Goal: Information Seeking & Learning: Learn about a topic

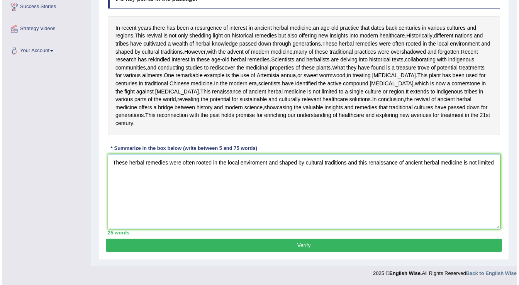
scroll to position [154, 0]
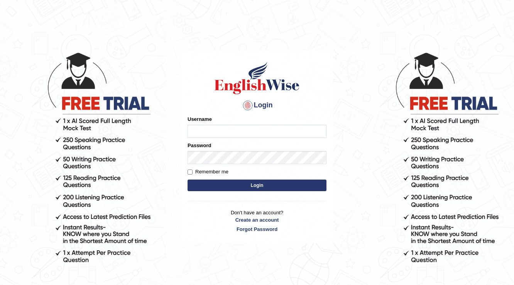
click at [228, 133] on input "Username" at bounding box center [257, 131] width 139 height 13
type input "0459413497"
click at [298, 189] on button "Login" at bounding box center [257, 186] width 139 height 12
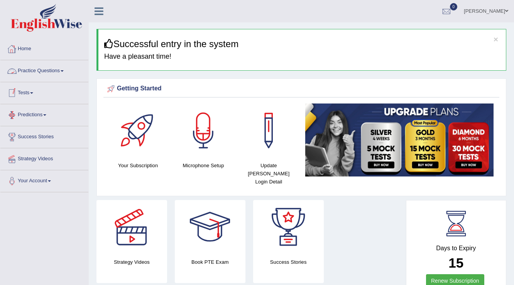
click at [32, 73] on link "Practice Questions" at bounding box center [44, 69] width 88 height 19
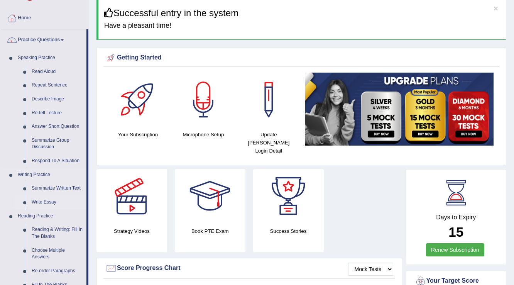
scroll to position [62, 0]
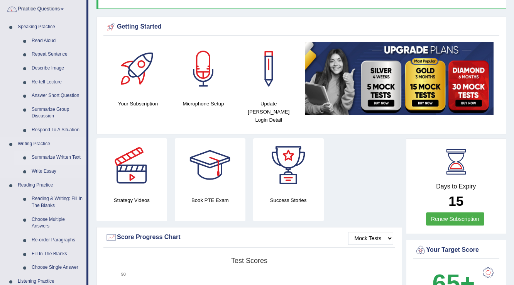
click at [61, 157] on link "Summarize Written Text" at bounding box center [57, 158] width 58 height 14
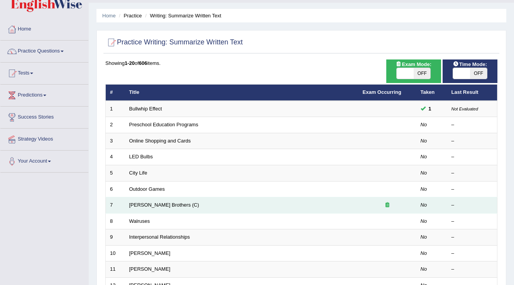
scroll to position [31, 0]
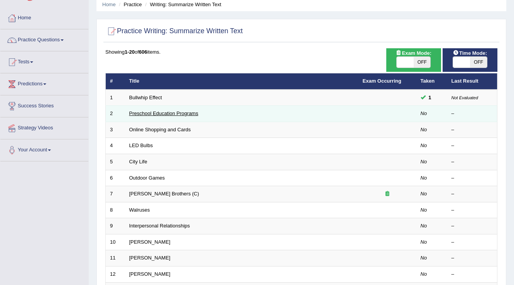
click at [150, 114] on link "Preschool Education Programs" at bounding box center [163, 113] width 69 height 6
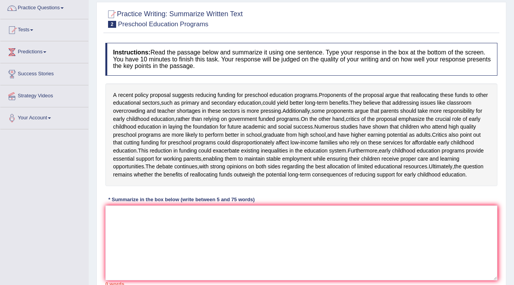
scroll to position [93, 0]
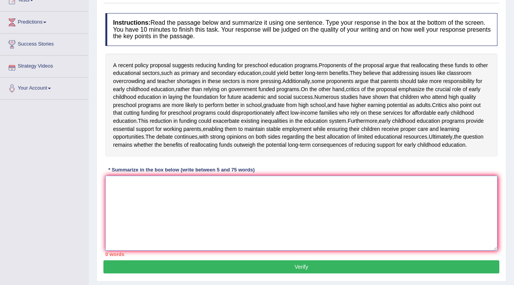
click at [122, 213] on textarea at bounding box center [301, 213] width 392 height 75
click at [118, 215] on textarea at bounding box center [301, 213] width 392 height 75
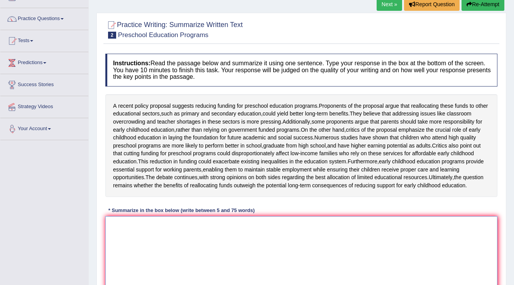
scroll to position [83, 0]
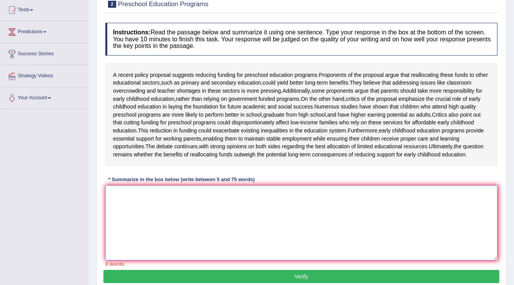
click at [136, 225] on textarea at bounding box center [301, 222] width 392 height 75
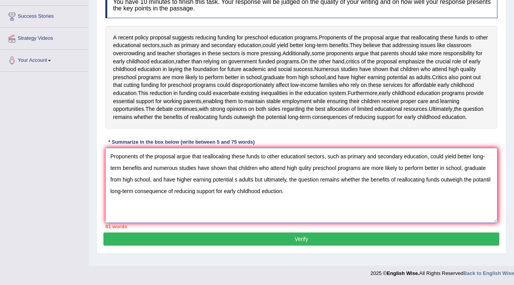
scroll to position [145, 0]
click at [483, 186] on textarea "Proponents of the proposal argue that reallocating these funds to other educati…" at bounding box center [301, 185] width 392 height 75
drag, startPoint x: 264, startPoint y: 184, endPoint x: 305, endPoint y: 200, distance: 44.1
click at [305, 200] on textarea "Proponents of the proposal argue that reallocating these funds to other educati…" at bounding box center [301, 185] width 392 height 75
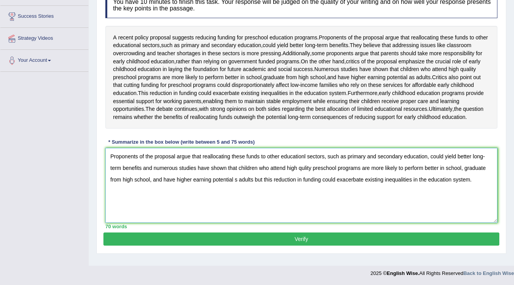
type textarea "Proponents of the proposal argue that reallocating these funds to other educati…"
click at [331, 241] on button "Verify" at bounding box center [301, 238] width 396 height 13
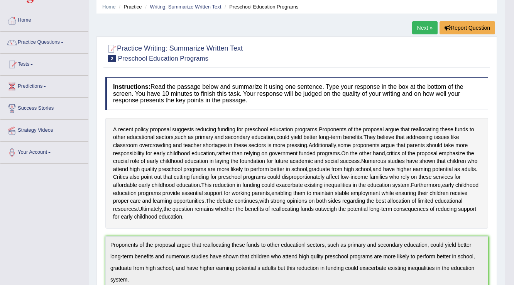
scroll to position [0, 0]
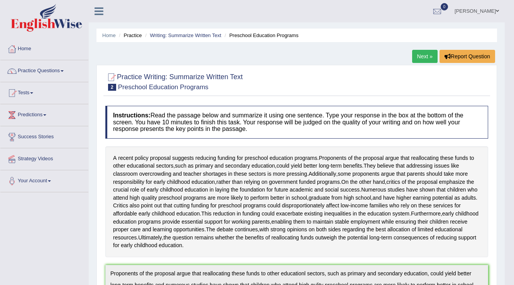
click at [420, 54] on link "Next »" at bounding box center [424, 56] width 25 height 13
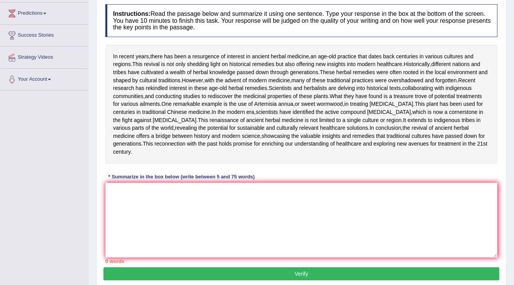
scroll to position [93, 0]
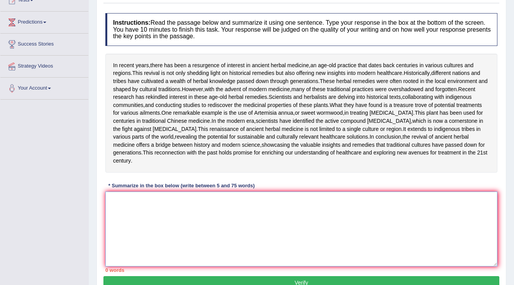
click at [212, 254] on textarea at bounding box center [301, 229] width 392 height 75
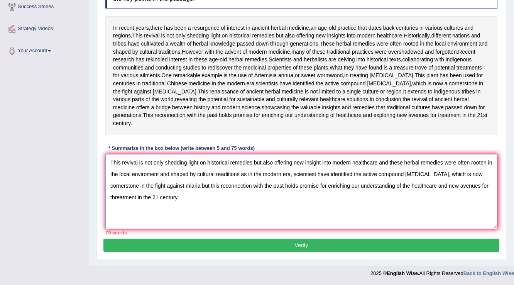
scroll to position [154, 0]
click at [485, 195] on textarea "This revival is not only shedding light on historical remedies but also offerin…" at bounding box center [301, 191] width 392 height 75
type textarea "This revival is not only shedding light on historical remedies but also offerin…"
click at [270, 247] on button "Verify" at bounding box center [301, 245] width 396 height 13
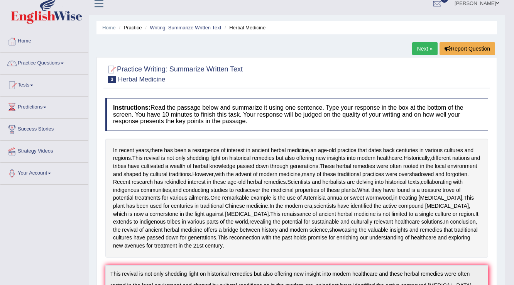
scroll to position [7, 0]
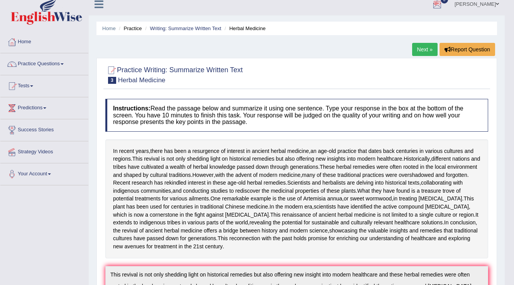
click at [419, 48] on link "Next »" at bounding box center [424, 49] width 25 height 13
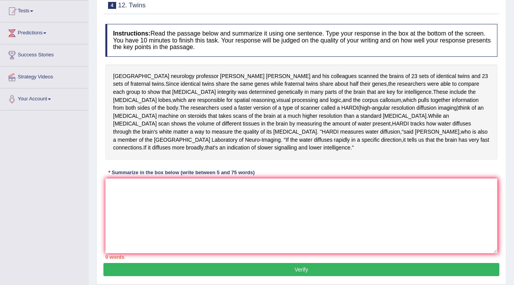
scroll to position [93, 0]
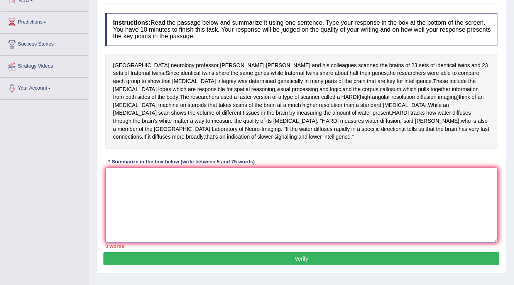
click at [213, 172] on textarea at bounding box center [301, 205] width 392 height 75
click at [307, 168] on textarea at bounding box center [301, 205] width 392 height 75
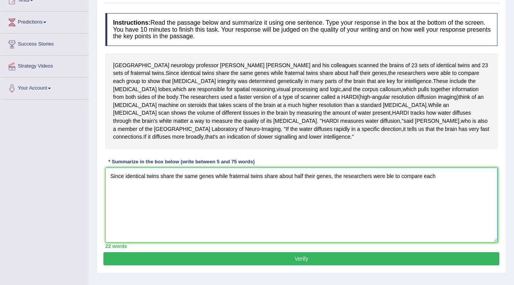
click at [386, 168] on textarea "Since identical twins share the same genes while fraternal twins share about ha…" at bounding box center [301, 205] width 392 height 75
click at [437, 168] on textarea "Since identical twins share the same genes while fraternal twins share about ha…" at bounding box center [301, 205] width 392 height 75
click at [251, 186] on textarea "Since identical twins share the same genes while fraternal twins share about ha…" at bounding box center [301, 205] width 392 height 75
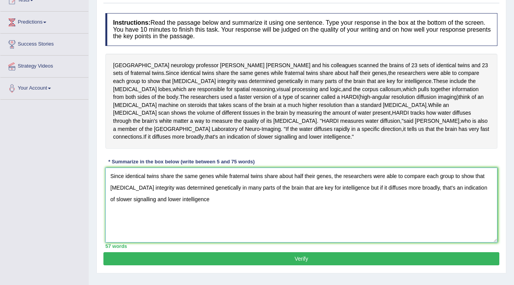
click at [352, 178] on textarea "Since identical twins share the same genes while fraternal twins share about ha…" at bounding box center [301, 205] width 392 height 75
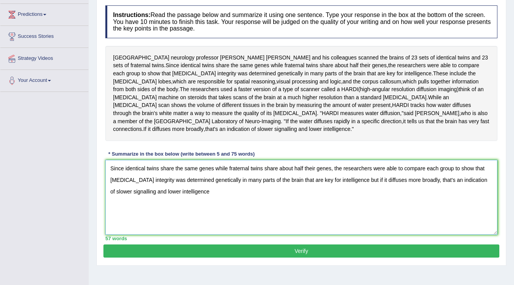
scroll to position [90, 0]
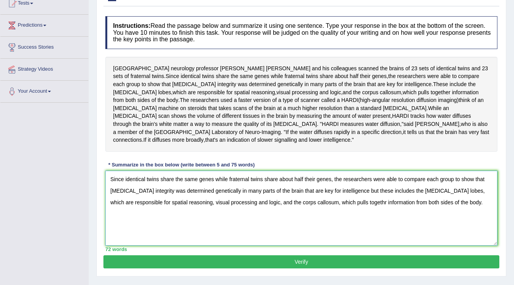
type textarea "Since identical twins share the same genes while fraternal twins share about ha…"
click at [327, 255] on button "Verify" at bounding box center [301, 261] width 396 height 13
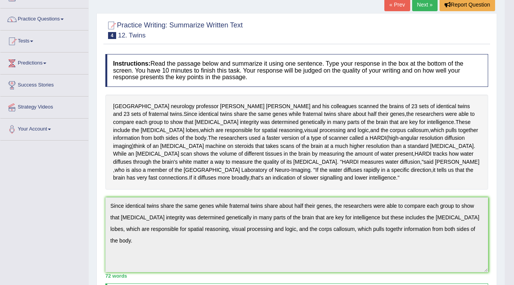
scroll to position [0, 0]
